Goal: Task Accomplishment & Management: Manage account settings

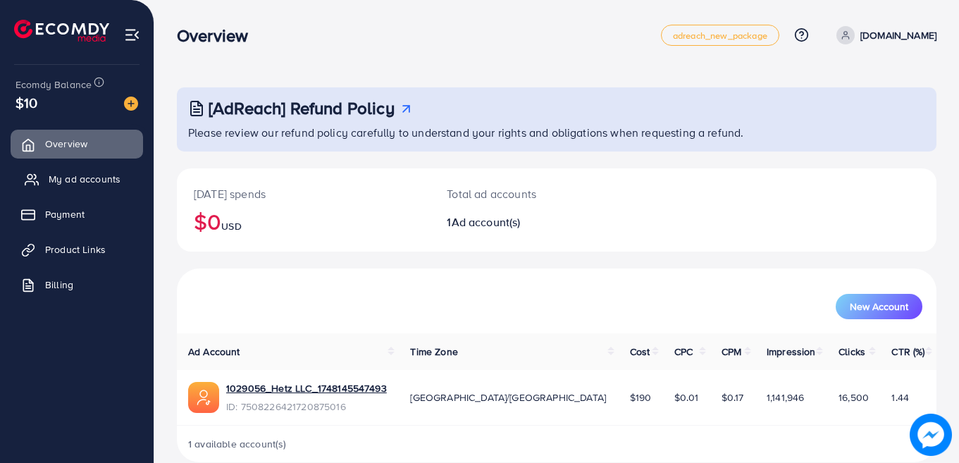
click at [85, 179] on span "My ad accounts" at bounding box center [85, 179] width 72 height 14
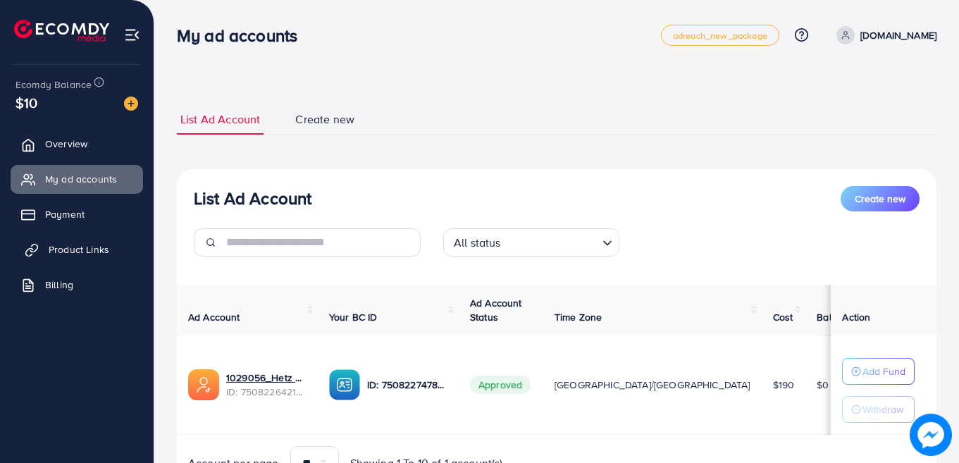
click at [80, 247] on span "Product Links" at bounding box center [79, 249] width 61 height 14
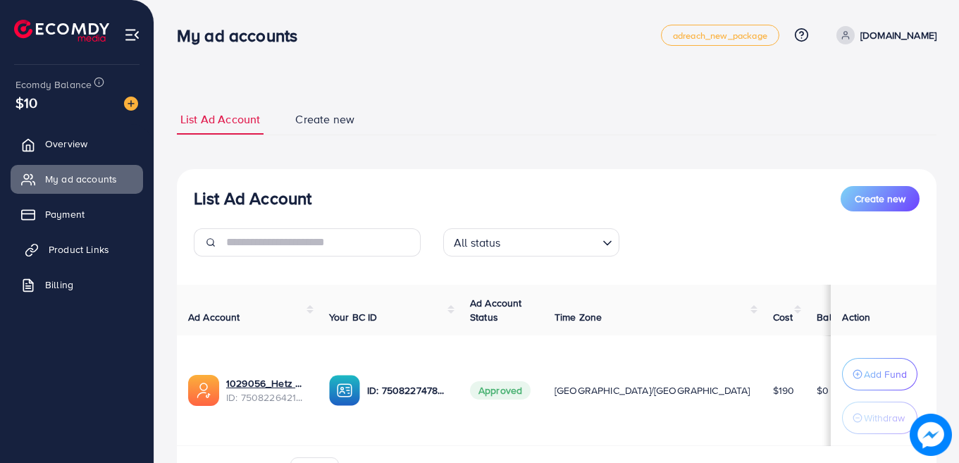
click at [56, 249] on span "Product Links" at bounding box center [79, 249] width 61 height 14
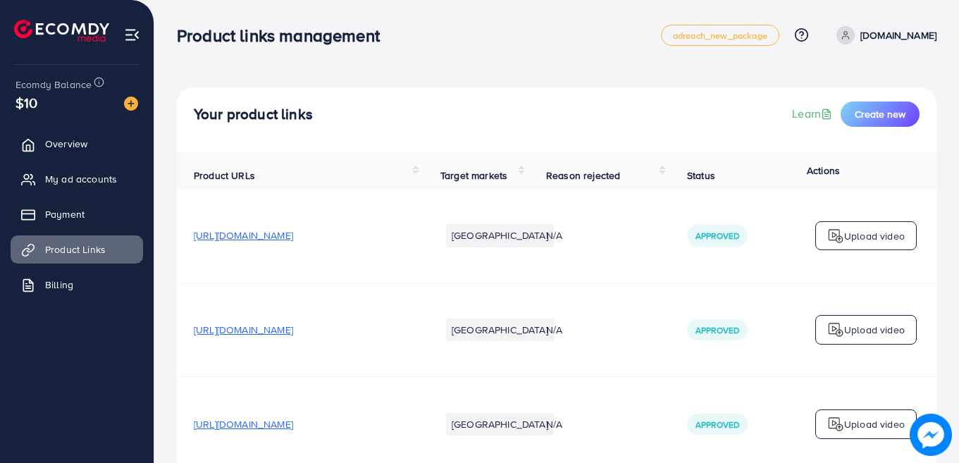
click at [194, 291] on td "[URL][DOMAIN_NAME]" at bounding box center [300, 330] width 247 height 94
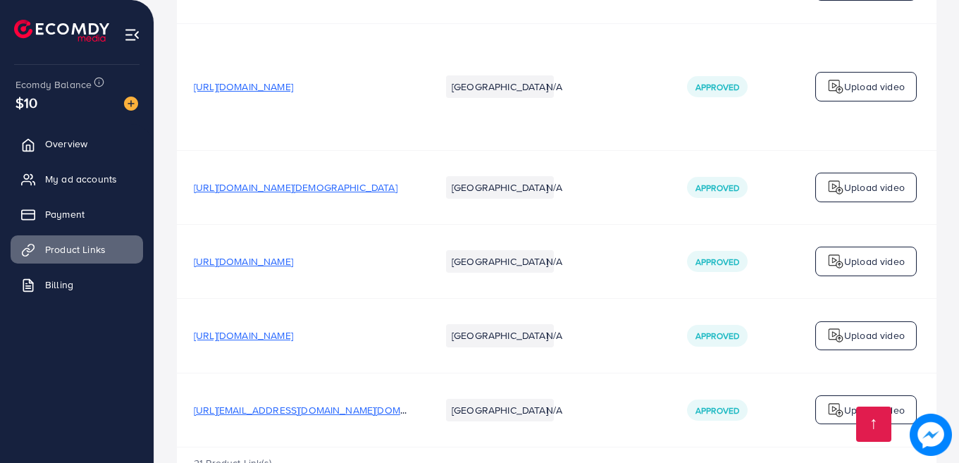
scroll to position [3010, 0]
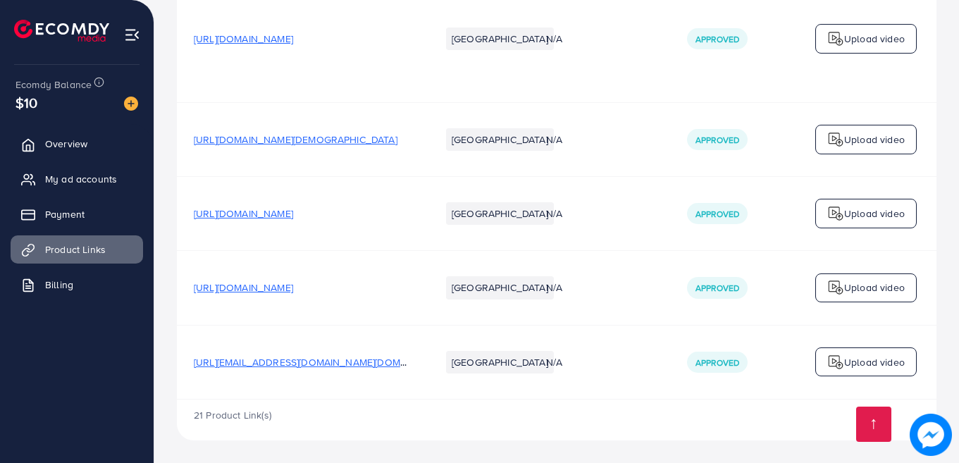
click at [697, 400] on div "21 Product Link(s)" at bounding box center [556, 419] width 759 height 41
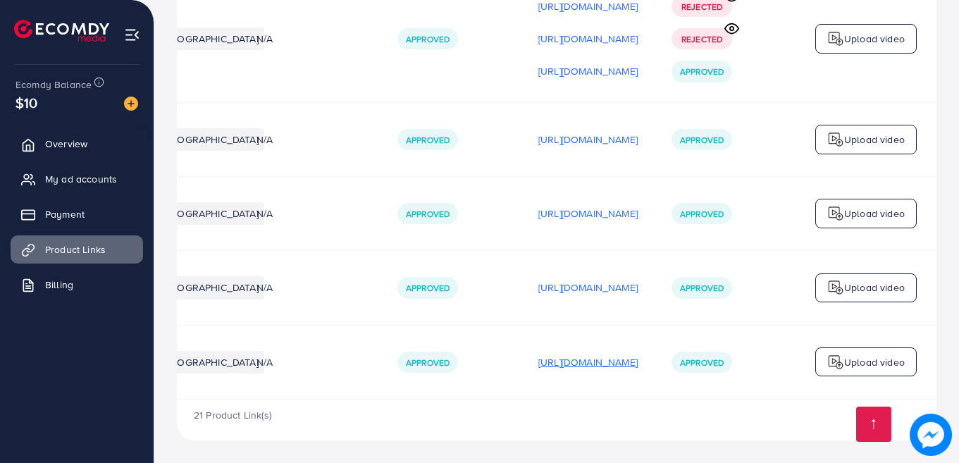
click at [588, 354] on p "[URL][DOMAIN_NAME]" at bounding box center [587, 362] width 99 height 17
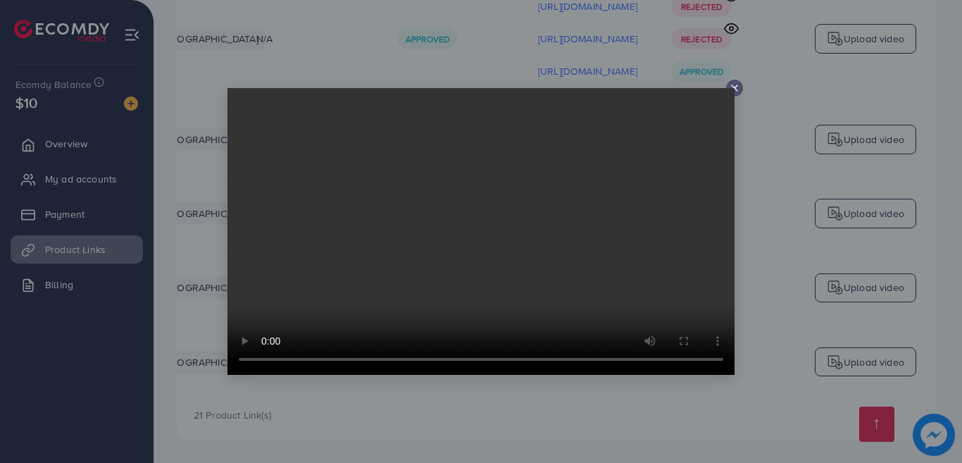
click at [733, 86] on line at bounding box center [735, 88] width 6 height 6
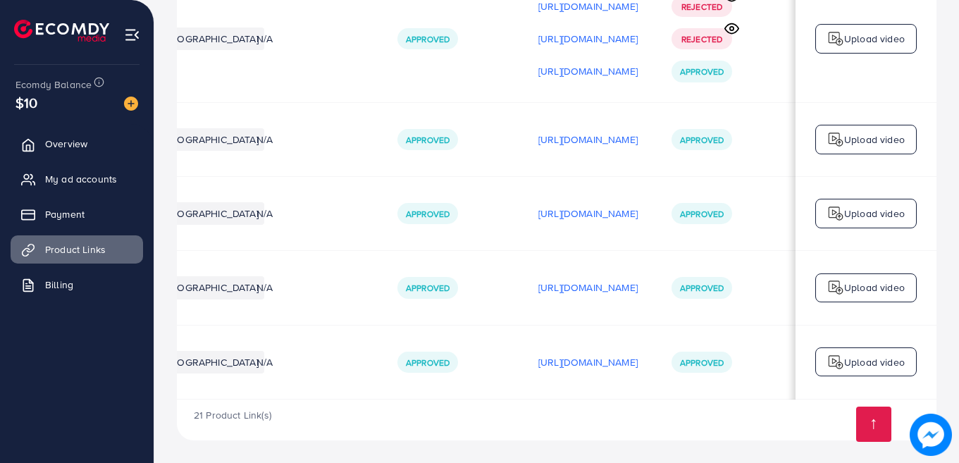
scroll to position [0, 0]
